Goal: Task Accomplishment & Management: Use online tool/utility

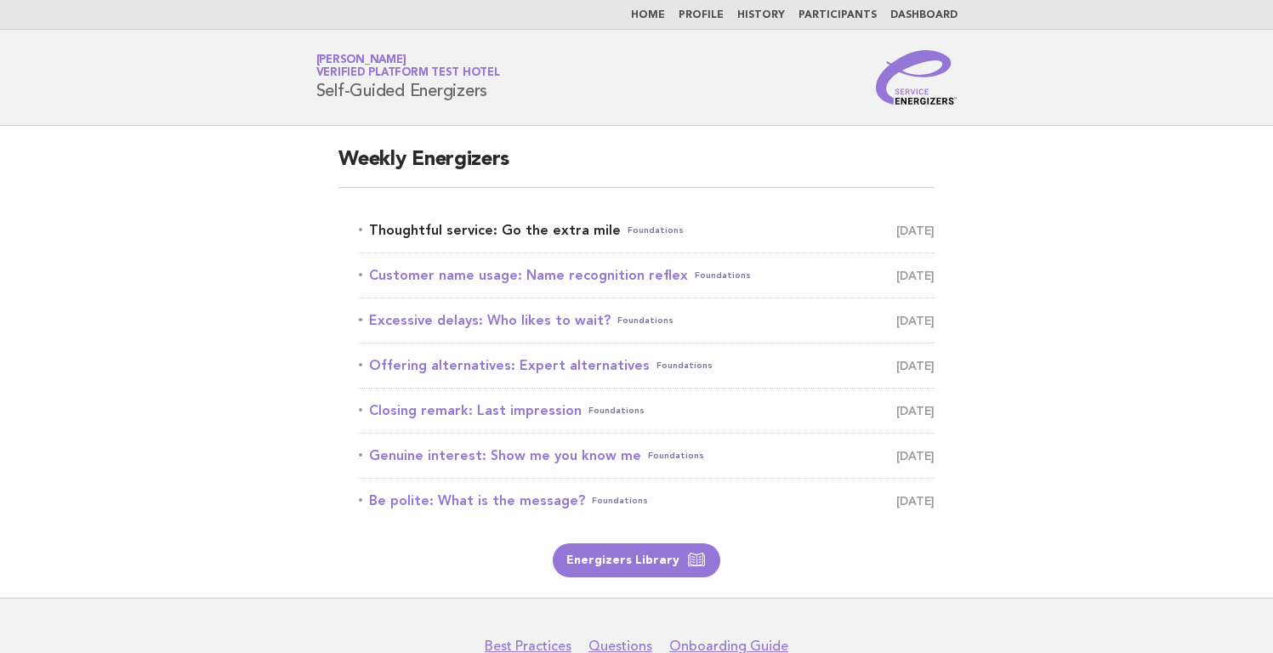
click at [449, 226] on link "Thoughtful service: Go the extra mile Foundations September 8" at bounding box center [647, 231] width 576 height 24
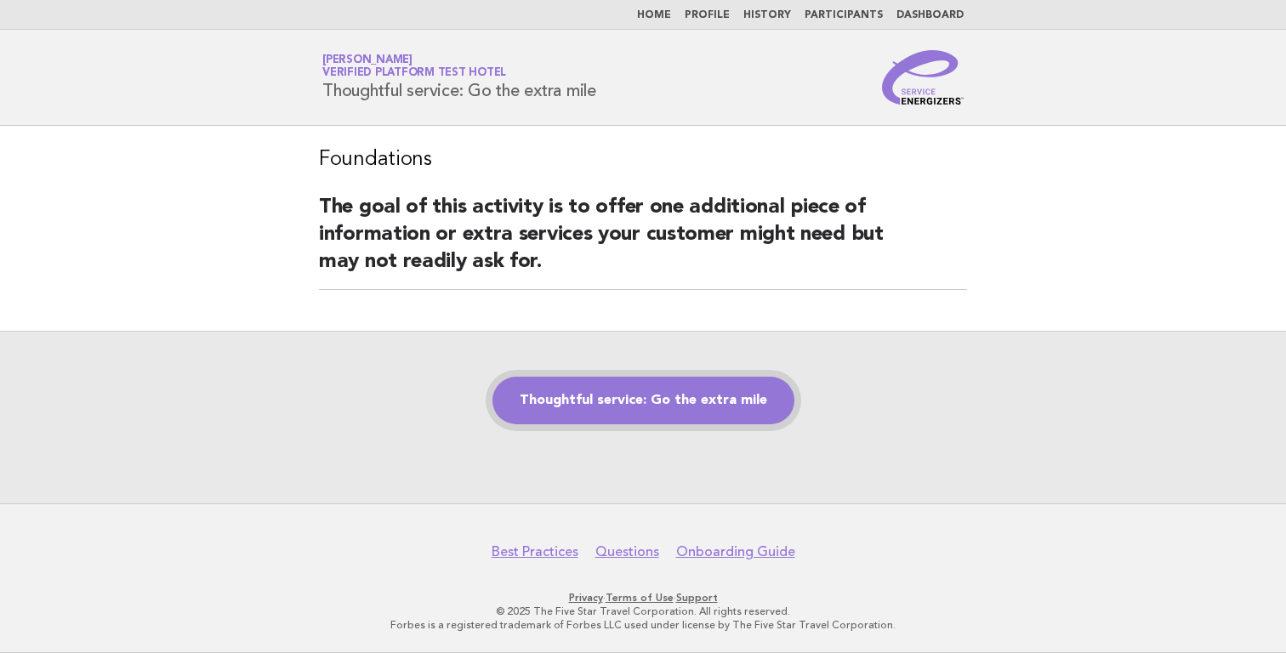
click at [624, 401] on link "Thoughtful service: Go the extra mile" at bounding box center [643, 401] width 302 height 48
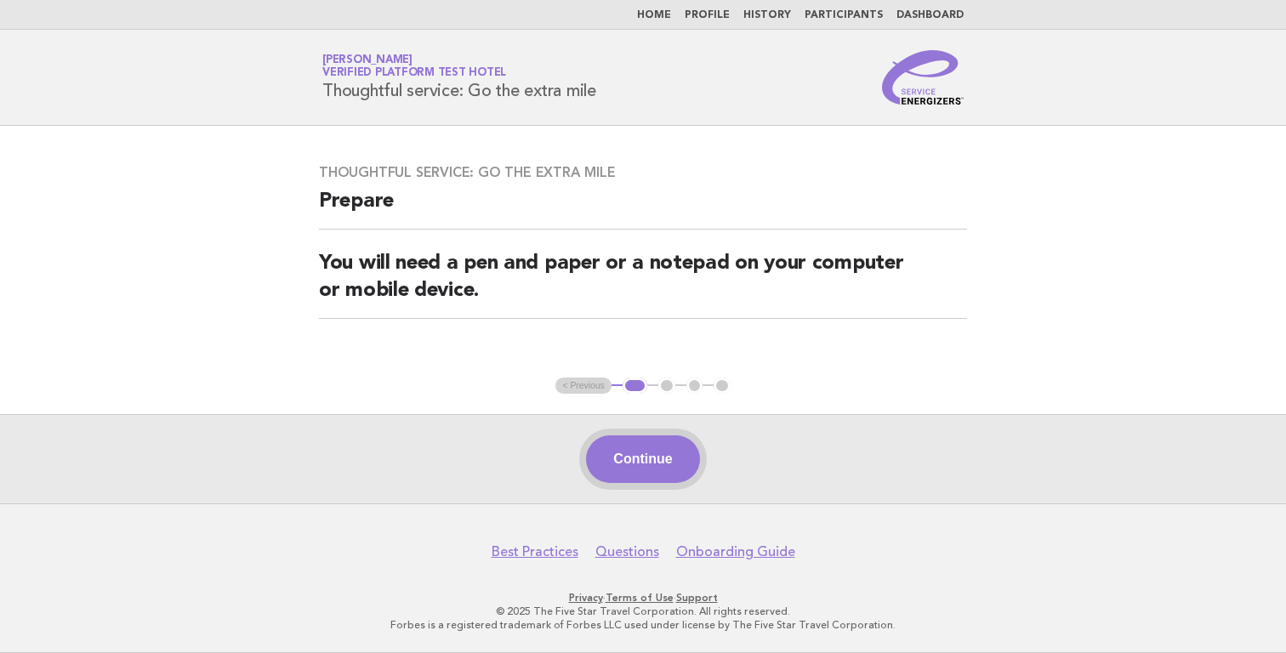
click at [653, 461] on button "Continue" at bounding box center [642, 459] width 113 height 48
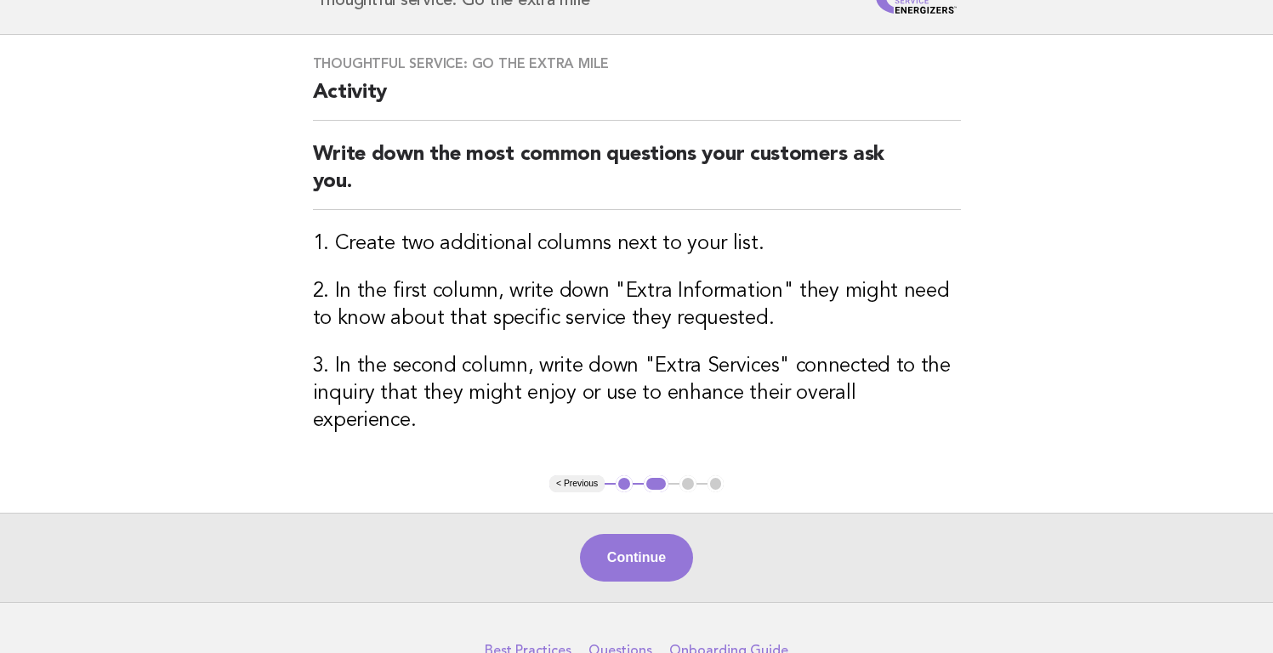
scroll to position [98, 0]
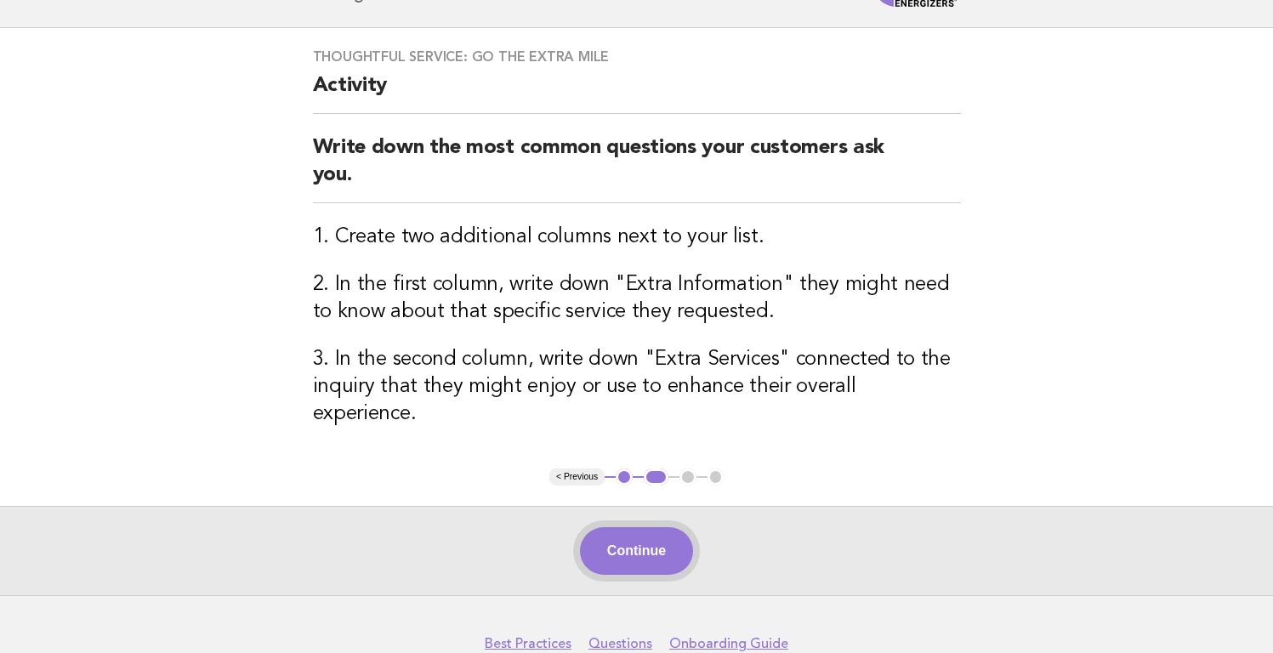
click at [628, 530] on button "Continue" at bounding box center [636, 551] width 113 height 48
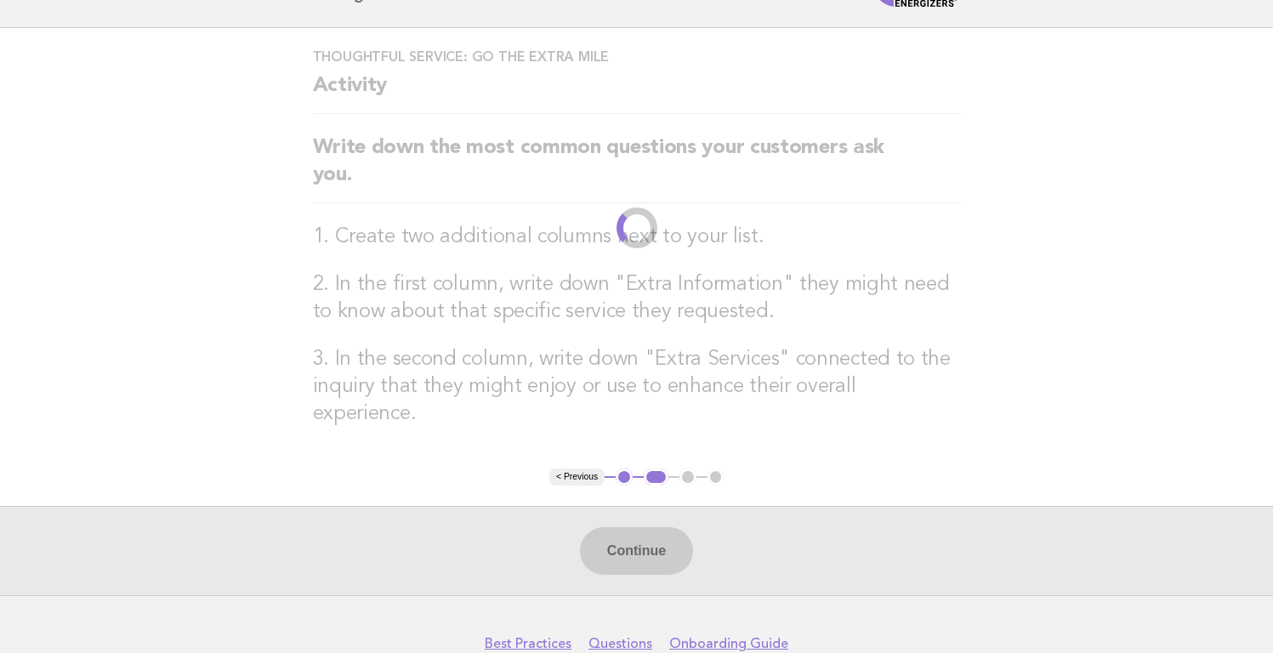
scroll to position [0, 0]
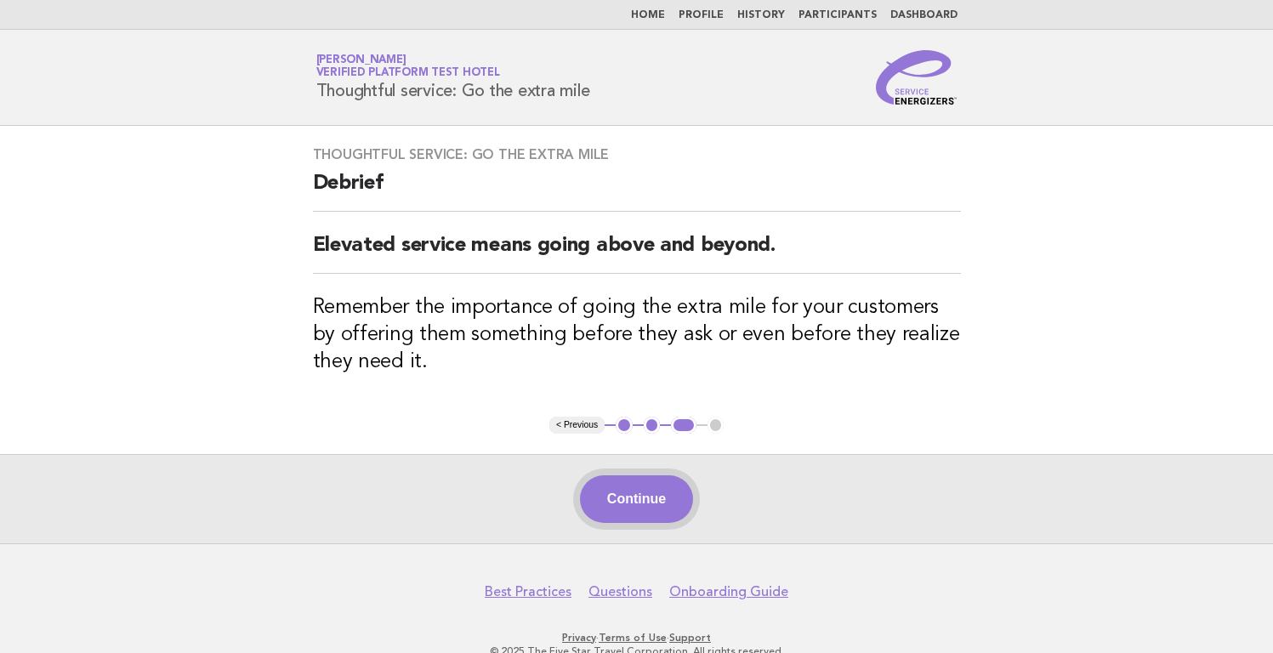
click at [656, 494] on button "Continue" at bounding box center [636, 499] width 113 height 48
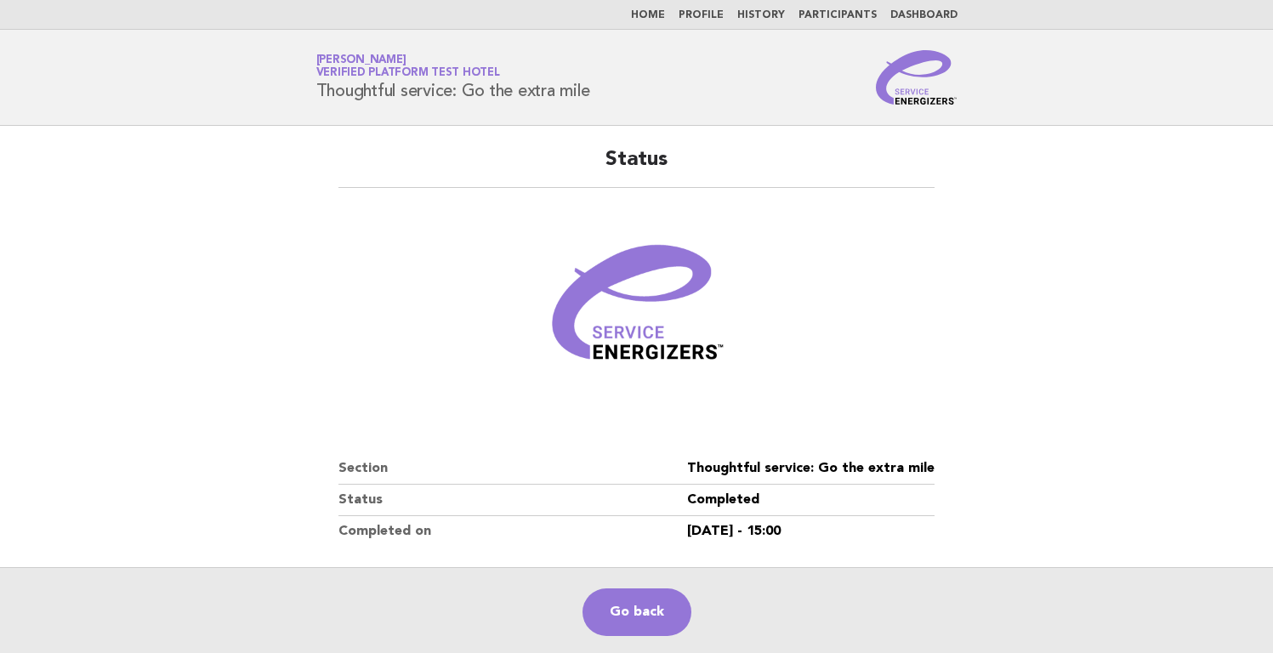
click at [916, 12] on link "Dashboard" at bounding box center [923, 15] width 67 height 10
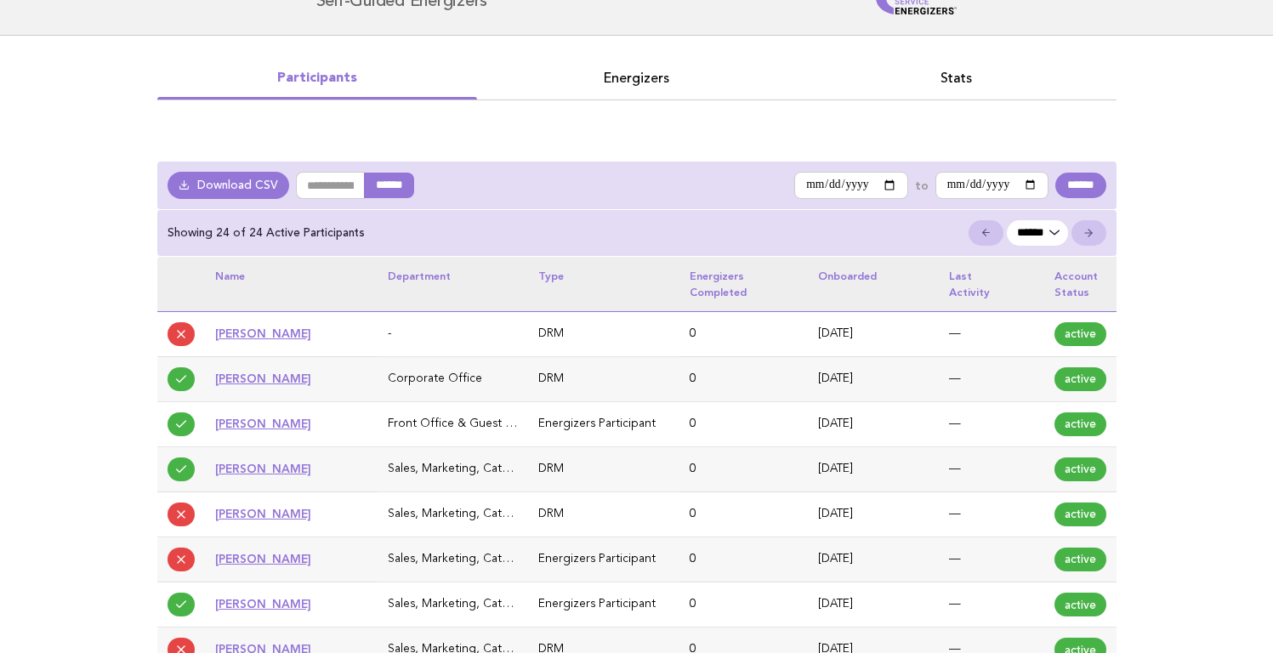
scroll to position [78, 0]
